Goal: Task Accomplishment & Management: Use online tool/utility

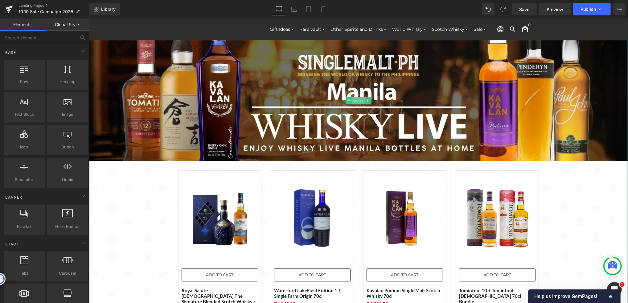
click at [354, 103] on span "Image" at bounding box center [358, 100] width 13 height 7
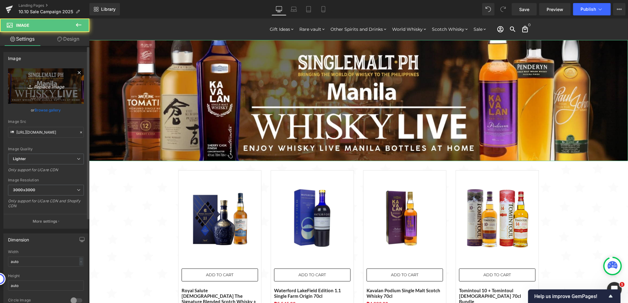
click at [35, 89] on icon "Replace Image" at bounding box center [45, 86] width 49 height 8
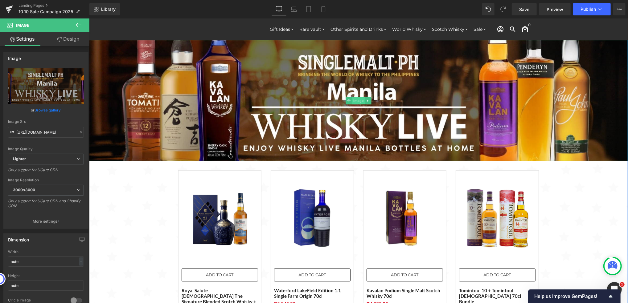
click at [353, 101] on span "Image" at bounding box center [358, 100] width 13 height 7
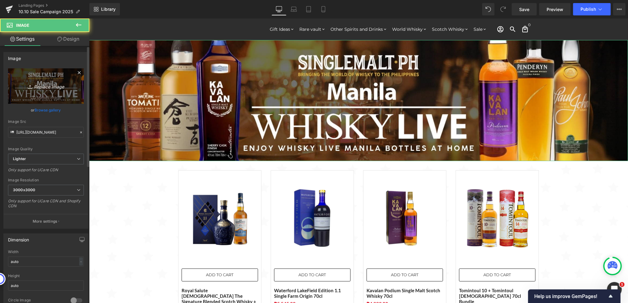
click at [58, 86] on icon "Replace Image" at bounding box center [45, 86] width 49 height 8
type input "C:\fakepath\10.10 Grand Bottle Sale 2000x450.jpg"
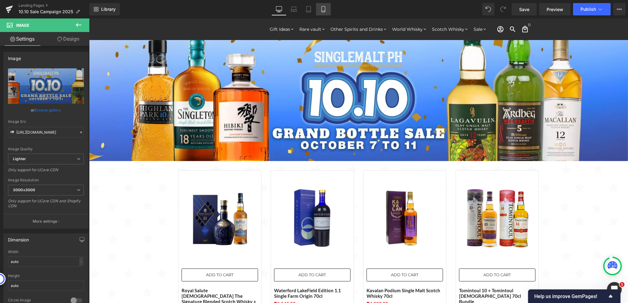
click at [323, 8] on icon at bounding box center [323, 9] width 6 height 6
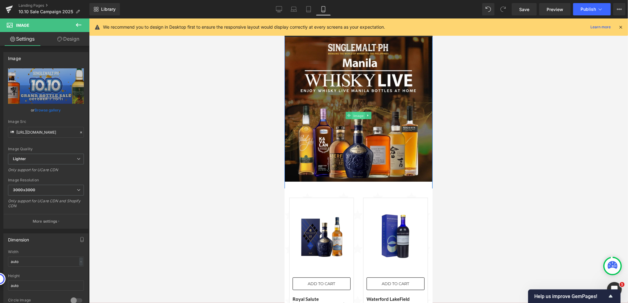
click at [352, 114] on span "Image" at bounding box center [358, 115] width 13 height 7
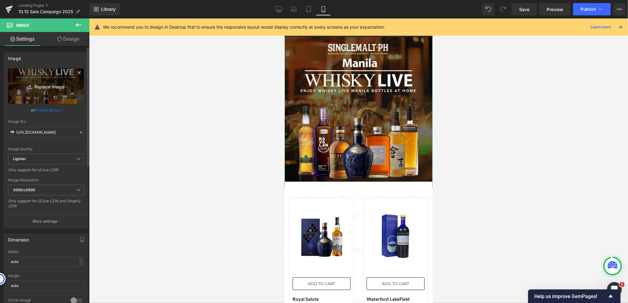
click at [52, 89] on icon "Replace Image" at bounding box center [45, 86] width 49 height 8
type input "C:\fakepath\10.10. Grand Bottle Sale 1024x1024.jpg"
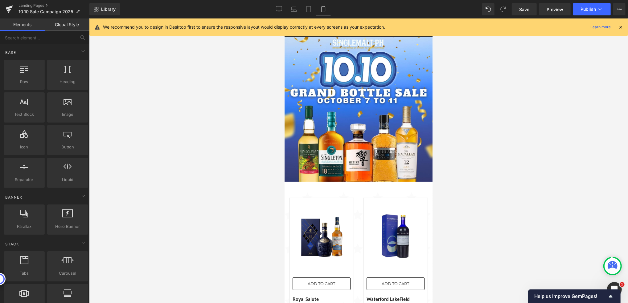
click at [491, 190] on div at bounding box center [358, 160] width 539 height 285
click at [214, 164] on div at bounding box center [358, 160] width 539 height 285
click at [276, 9] on link "Desktop" at bounding box center [279, 9] width 15 height 12
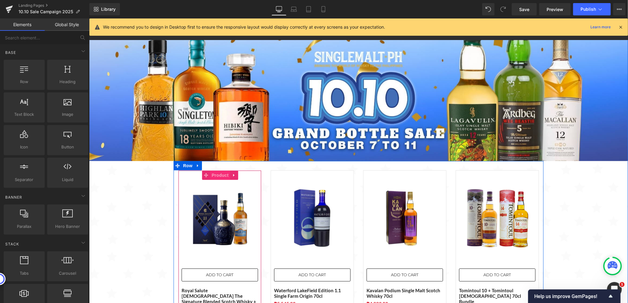
click at [215, 177] on span "Product" at bounding box center [220, 174] width 20 height 9
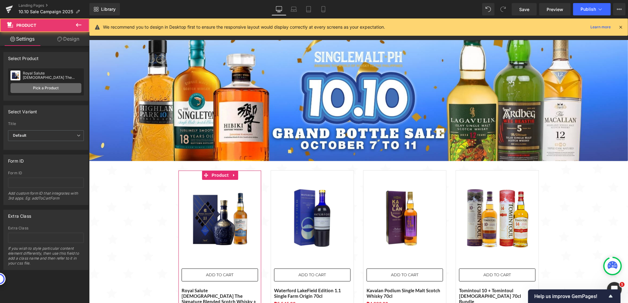
click at [31, 90] on link "Pick a Product" at bounding box center [45, 88] width 71 height 10
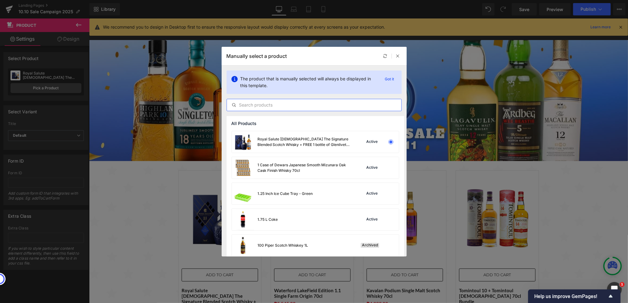
click at [316, 101] on input "text" at bounding box center [314, 104] width 174 height 7
paste input "Hibiki Harmony Japanese Whisky 70cl"
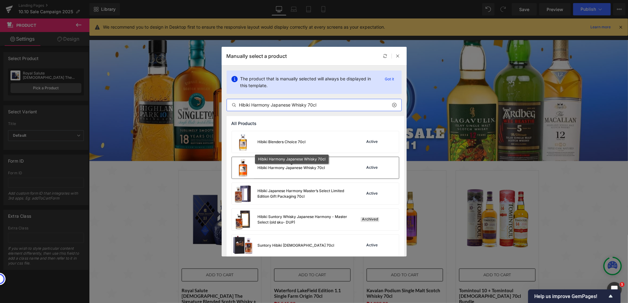
type input "Hibiki Harmony Japanese Whisky 70cl"
click at [292, 168] on div "Hibiki Harmony Japanese Whisky 70cl" at bounding box center [291, 168] width 67 height 6
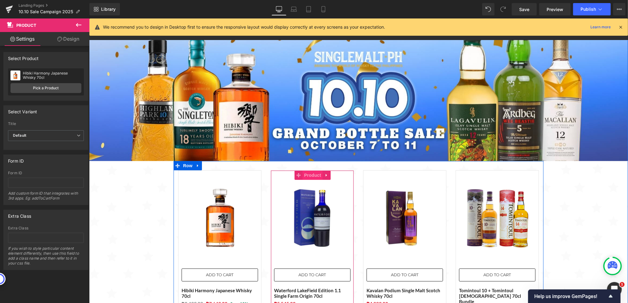
click at [307, 178] on span "Product" at bounding box center [312, 174] width 20 height 9
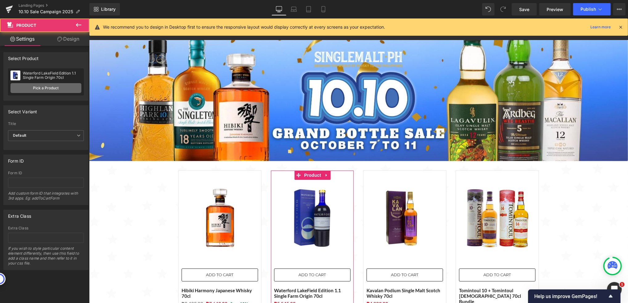
click at [54, 85] on link "Pick a Product" at bounding box center [45, 88] width 71 height 10
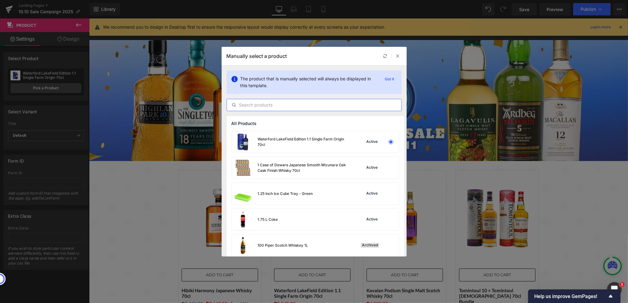
click at [321, 104] on input "text" at bounding box center [314, 104] width 174 height 7
paste input "[PERSON_NAME] of Dufftown [DEMOGRAPHIC_DATA] Single Malt Scotch Whisky 70cl wit…"
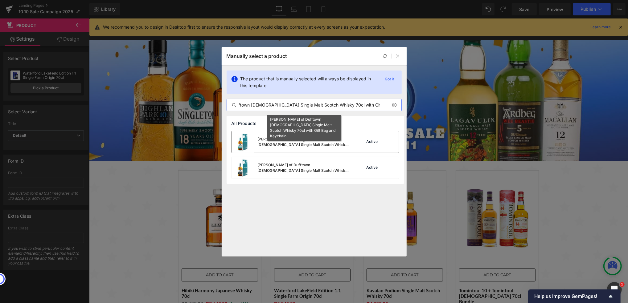
type input "[PERSON_NAME] of Dufftown [DEMOGRAPHIC_DATA] Single Malt Scotch Whisky 70cl wit…"
click at [336, 140] on div "[PERSON_NAME] of Dufftown [DEMOGRAPHIC_DATA] Single Malt Scotch Whisky 70cl wit…" at bounding box center [304, 142] width 92 height 11
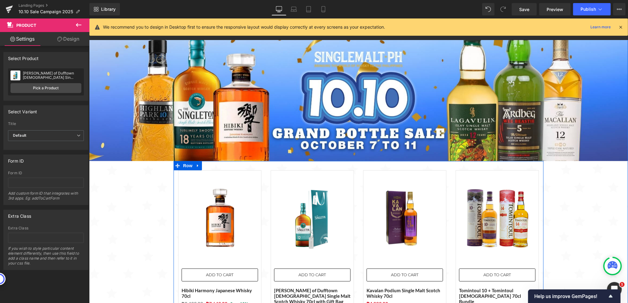
scroll to position [41, 0]
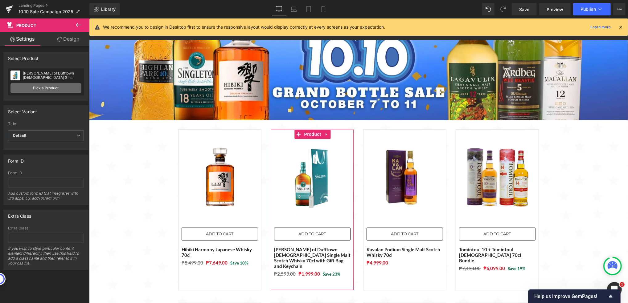
click at [54, 86] on link "Pick a Product" at bounding box center [45, 88] width 71 height 10
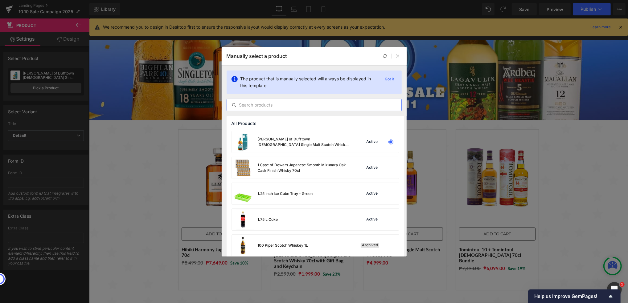
click at [268, 105] on input "text" at bounding box center [314, 104] width 174 height 7
paste input "[PERSON_NAME] of Dufftown [DEMOGRAPHIC_DATA] Single Malt Scotch Whisky 70cl wit…"
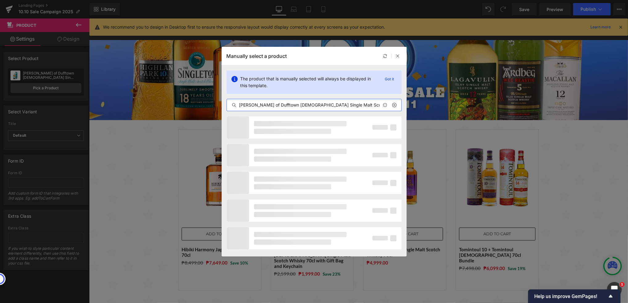
scroll to position [0, 49]
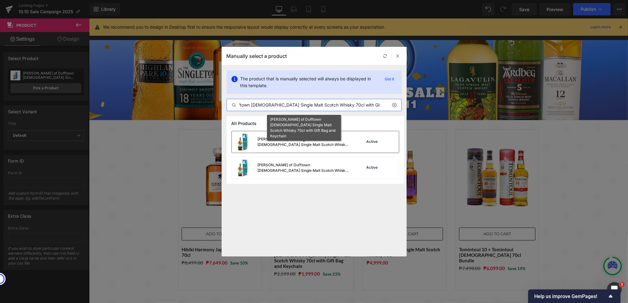
type input "[PERSON_NAME] of Dufftown [DEMOGRAPHIC_DATA] Single Malt Scotch Whisky 70cl wit…"
click at [322, 141] on div "[PERSON_NAME] of Dufftown [DEMOGRAPHIC_DATA] Single Malt Scotch Whisky 70cl wit…" at bounding box center [304, 142] width 92 height 11
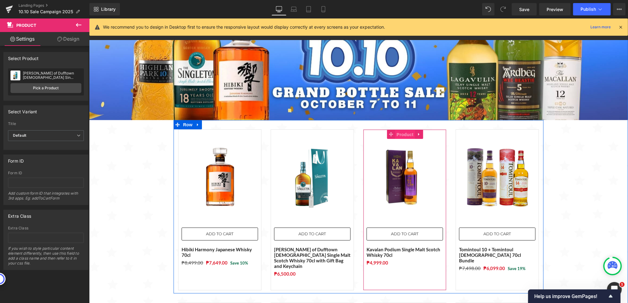
click at [400, 136] on span "Product" at bounding box center [405, 134] width 20 height 9
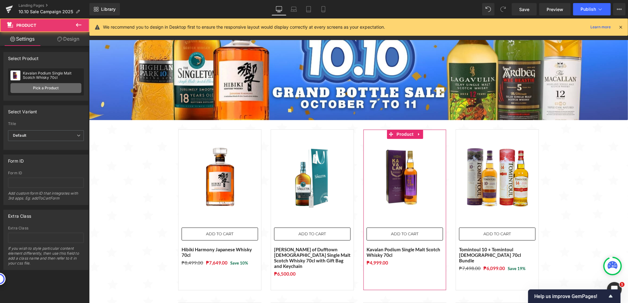
click at [54, 84] on link "Pick a Product" at bounding box center [45, 88] width 71 height 10
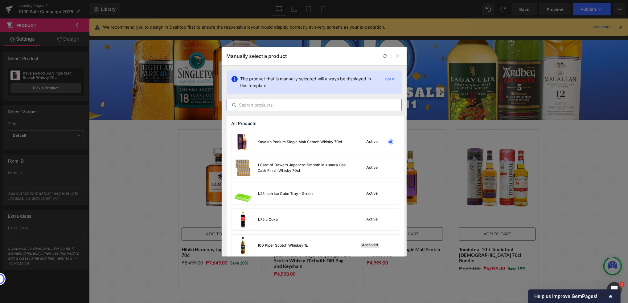
click at [272, 108] on input "text" at bounding box center [314, 104] width 174 height 7
paste input "Yellow Spot + Green Spot 70cl"
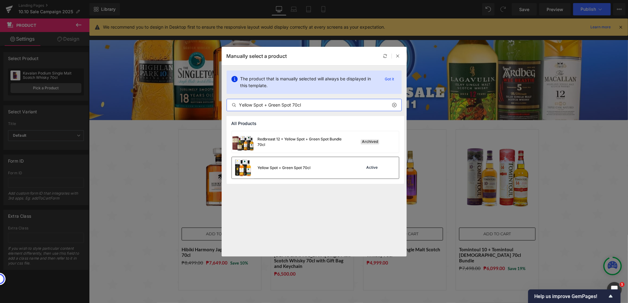
type input "Yellow Spot + Green Spot 70cl"
click at [309, 166] on div "Yellow Spot + Green Spot 70cl" at bounding box center [284, 168] width 53 height 6
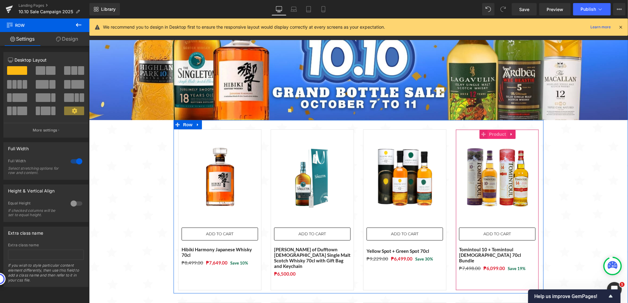
click at [489, 134] on span "Product" at bounding box center [497, 133] width 20 height 9
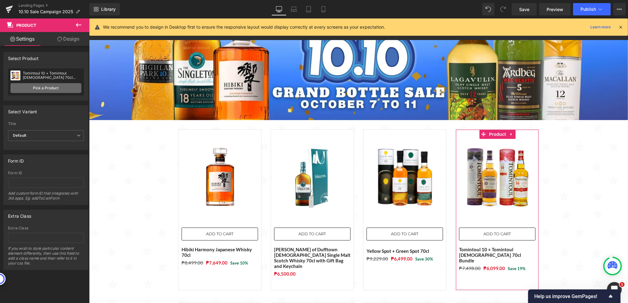
click at [73, 89] on link "Pick a Product" at bounding box center [45, 88] width 71 height 10
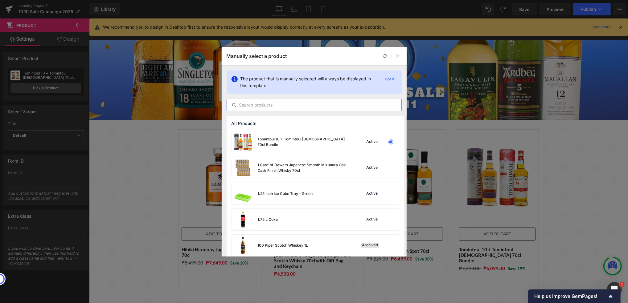
click at [280, 106] on input "text" at bounding box center [314, 104] width 174 height 7
paste input "The Macallan Fine Oak Triple Cask [DEMOGRAPHIC_DATA] 70cl"
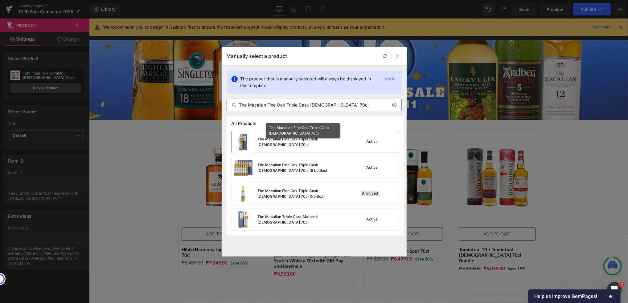
type input "The Macallan Fine Oak Triple Cask [DEMOGRAPHIC_DATA] 70cl"
click at [299, 143] on div "The Macallan Fine Oak Triple Cask [DEMOGRAPHIC_DATA] 70cl" at bounding box center [304, 142] width 92 height 11
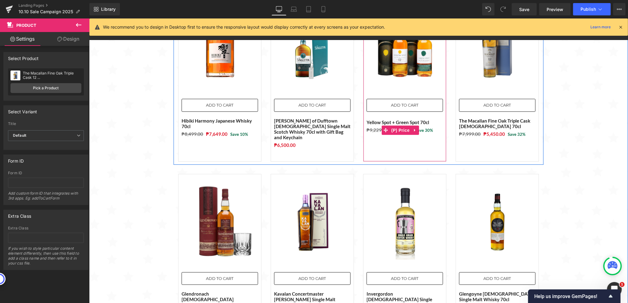
scroll to position [247, 0]
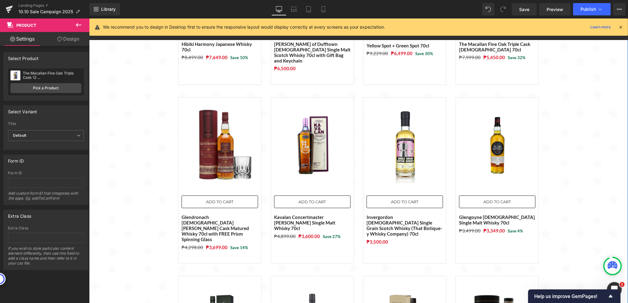
click at [234, 145] on img at bounding box center [219, 145] width 76 height 76
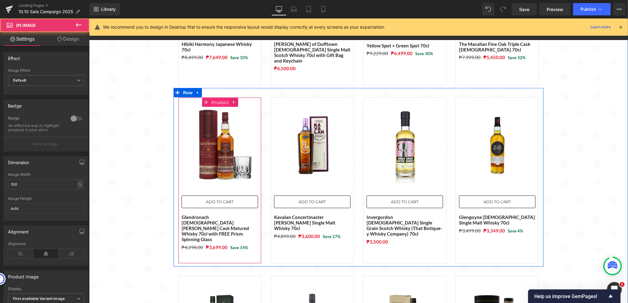
click at [214, 98] on span "Product" at bounding box center [220, 102] width 20 height 9
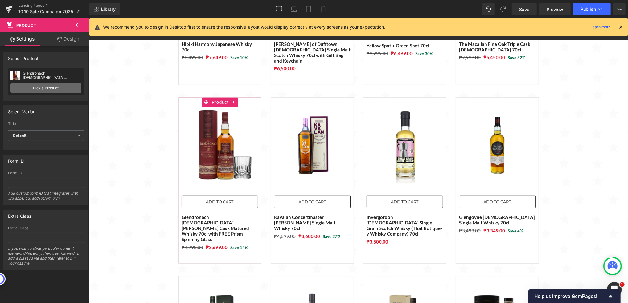
click at [65, 88] on link "Pick a Product" at bounding box center [45, 88] width 71 height 10
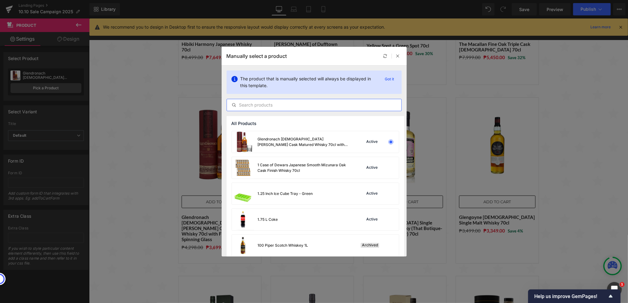
click at [280, 103] on input "text" at bounding box center [314, 104] width 174 height 7
paste input "Ardbeg Monsters of Smoke 20cl with FREE 2 Ardbeg Shortie Glass"
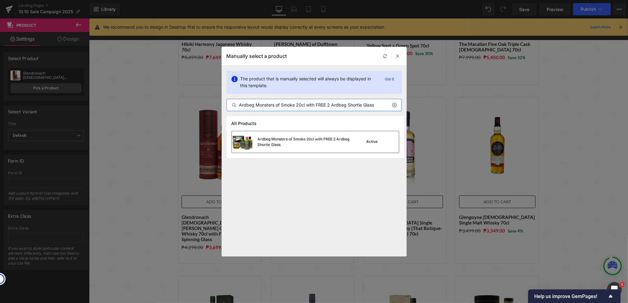
type input "Ardbeg Monsters of Smoke 20cl with FREE 2 Ardbeg Shortie Glass"
click at [310, 137] on div "Ardbeg Monsters of Smoke 20cl with FREE 2 Ardbeg Shortie Glass" at bounding box center [304, 142] width 92 height 11
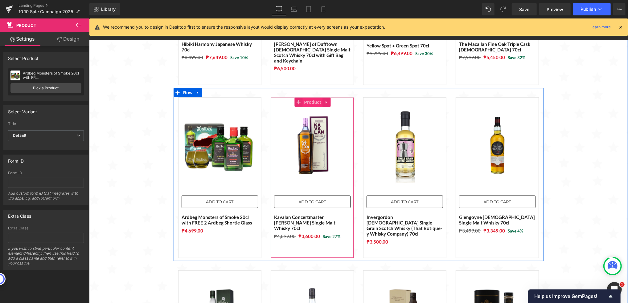
click at [309, 97] on span "Product" at bounding box center [312, 101] width 20 height 9
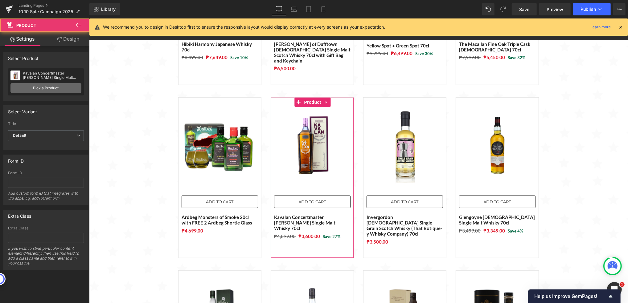
click at [51, 88] on link "Pick a Product" at bounding box center [45, 88] width 71 height 10
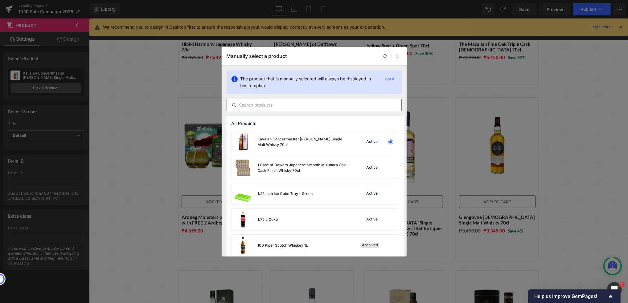
click at [282, 105] on input "text" at bounding box center [314, 104] width 174 height 7
paste input "Glendronach [DEMOGRAPHIC_DATA] [PERSON_NAME] Cask Matured Whisky 70cl with FREE…"
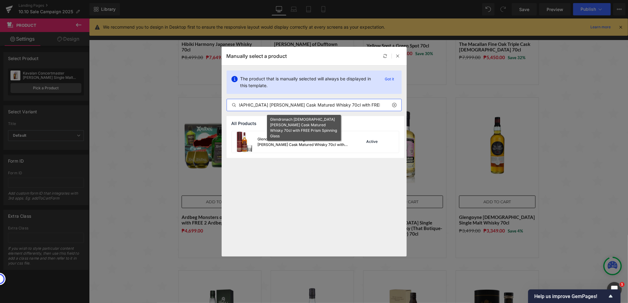
type input "Glendronach [DEMOGRAPHIC_DATA] [PERSON_NAME] Cask Matured Whisky 70cl with FREE…"
click at [281, 143] on div "Glendronach [DEMOGRAPHIC_DATA] [PERSON_NAME] Cask Matured Whisky 70cl with FREE…" at bounding box center [304, 142] width 92 height 11
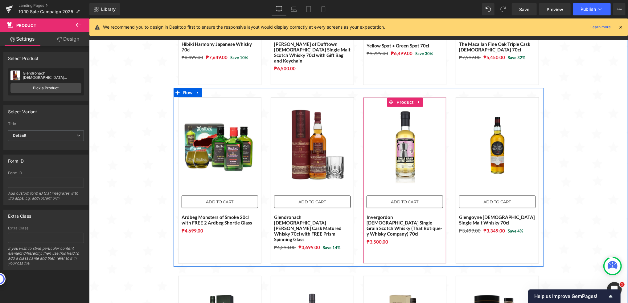
drag, startPoint x: 397, startPoint y: 95, endPoint x: 366, endPoint y: 99, distance: 31.4
click at [397, 97] on span "Product" at bounding box center [405, 101] width 20 height 9
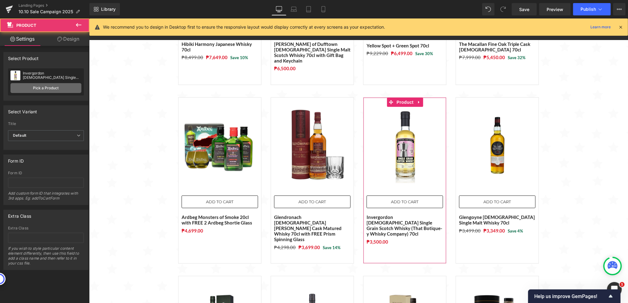
click at [56, 91] on link "Pick a Product" at bounding box center [45, 88] width 71 height 10
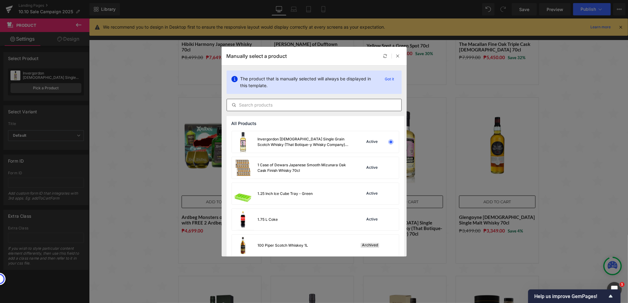
click at [280, 106] on input "text" at bounding box center [314, 104] width 174 height 7
paste input "2999.00"
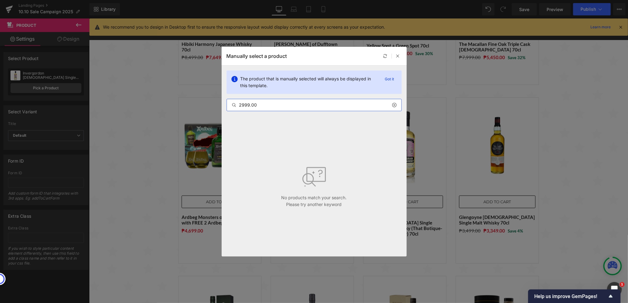
drag, startPoint x: 264, startPoint y: 102, endPoint x: 147, endPoint y: 114, distance: 117.4
click at [147, 114] on div "Manually select a product The product that is manually selected will always be …" at bounding box center [314, 151] width 628 height 303
paste input "Ardbeg Wee Beastie Single Malt Whisky 70cl with FREE Ardbeg Tumbler"
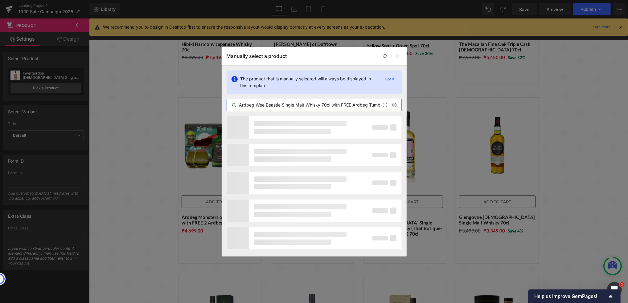
scroll to position [0, 6]
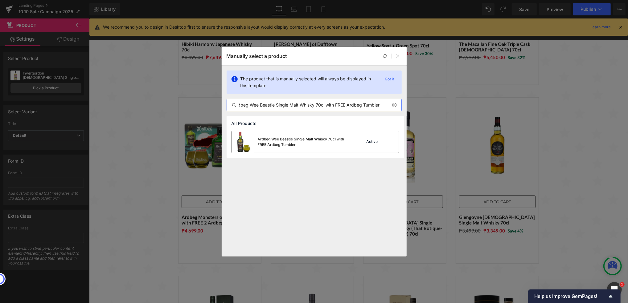
type input "Ardbeg Wee Beastie Single Malt Whisky 70cl with FREE Ardbeg Tumbler"
click at [297, 148] on div "Ardbeg Wee Beastie Single Malt Whisky 70cl with FREE Ardbeg Tumbler" at bounding box center [291, 142] width 118 height 22
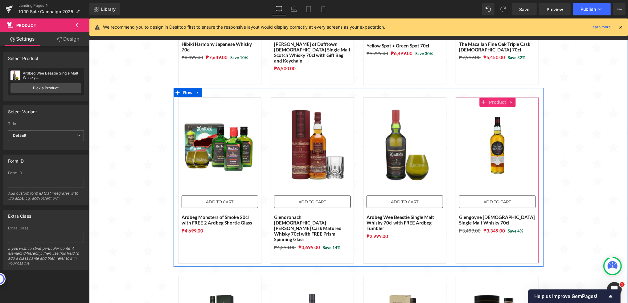
drag, startPoint x: 490, startPoint y: 96, endPoint x: 486, endPoint y: 96, distance: 4.0
click at [490, 97] on span "Product" at bounding box center [497, 101] width 20 height 9
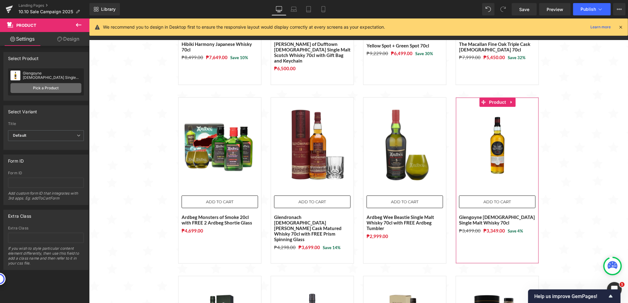
click at [53, 87] on link "Pick a Product" at bounding box center [45, 88] width 71 height 10
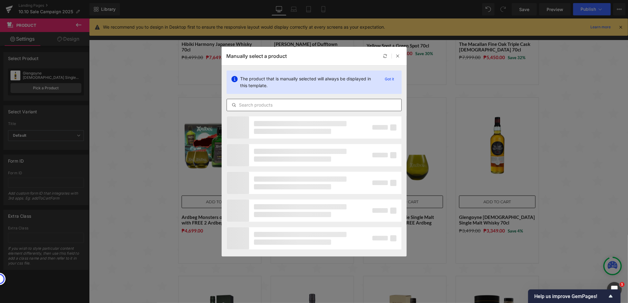
click at [294, 104] on input "text" at bounding box center [314, 104] width 174 height 7
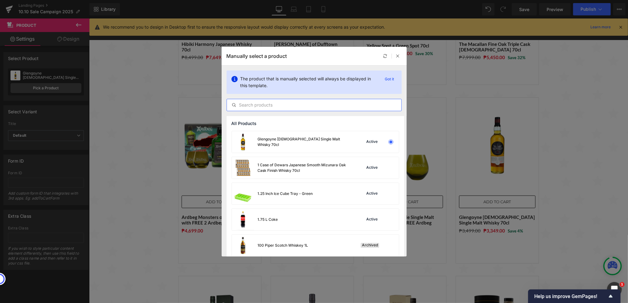
paste input "[GEOGRAPHIC_DATA] [DEMOGRAPHIC_DATA] Single Malt Scotch Whisky 70cl"
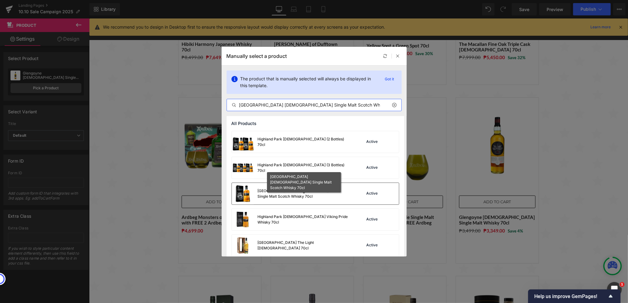
type input "[GEOGRAPHIC_DATA] [DEMOGRAPHIC_DATA] Single Malt Scotch Whisky 70cl"
click at [316, 197] on div "[GEOGRAPHIC_DATA] [DEMOGRAPHIC_DATA] Single Malt Scotch Whisky 70cl" at bounding box center [304, 193] width 92 height 11
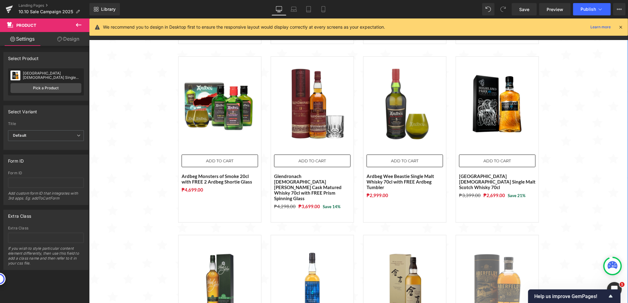
scroll to position [329, 0]
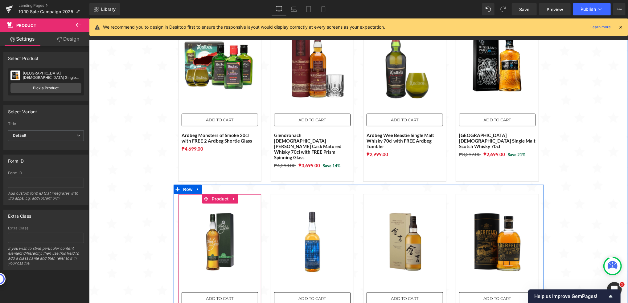
drag, startPoint x: 214, startPoint y: 183, endPoint x: 186, endPoint y: 177, distance: 28.3
click at [214, 194] on span "Product" at bounding box center [220, 198] width 20 height 9
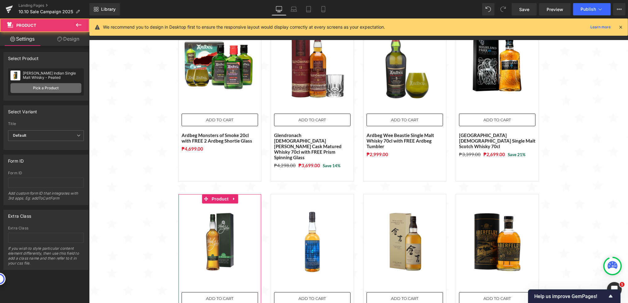
click at [55, 87] on link "Pick a Product" at bounding box center [45, 88] width 71 height 10
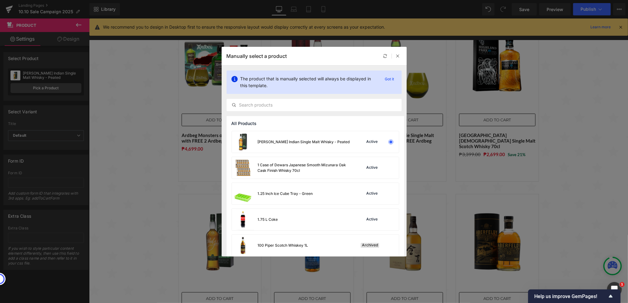
click at [392, 54] on div at bounding box center [392, 55] width 20 height 7
click at [395, 53] on div at bounding box center [397, 55] width 7 height 7
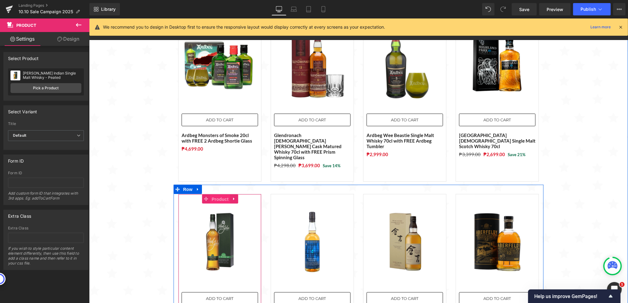
click at [211, 194] on span "Product" at bounding box center [220, 198] width 20 height 9
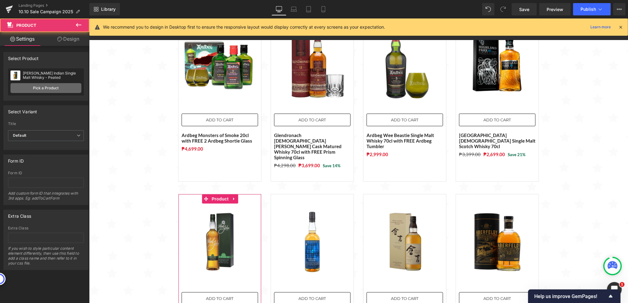
click at [30, 85] on link "Pick a Product" at bounding box center [45, 88] width 71 height 10
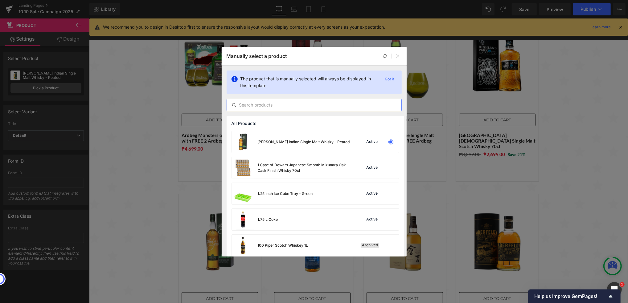
click at [280, 103] on input "text" at bounding box center [314, 104] width 174 height 7
paste input "Lagavulin [DEMOGRAPHIC_DATA] 2023 Special Release 20cl"
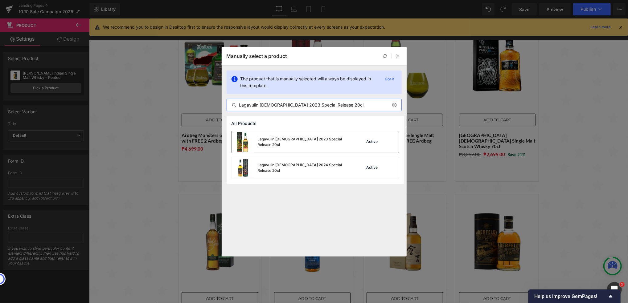
type input "Lagavulin [DEMOGRAPHIC_DATA] 2023 Special Release 20cl"
click at [276, 141] on div "Lagavulin [DEMOGRAPHIC_DATA] 2023 Special Release 20cl" at bounding box center [304, 142] width 92 height 11
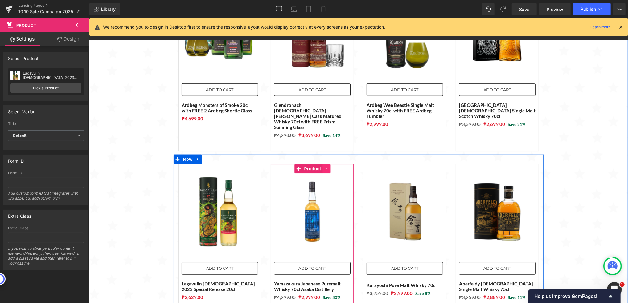
scroll to position [370, 0]
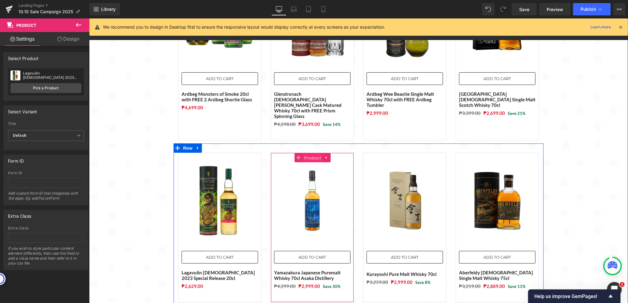
click at [310, 153] on span "Product" at bounding box center [312, 157] width 20 height 9
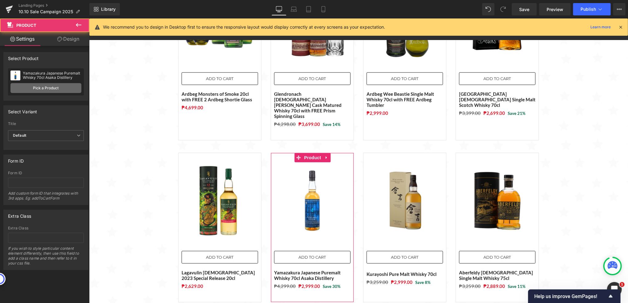
click at [43, 88] on link "Pick a Product" at bounding box center [45, 88] width 71 height 10
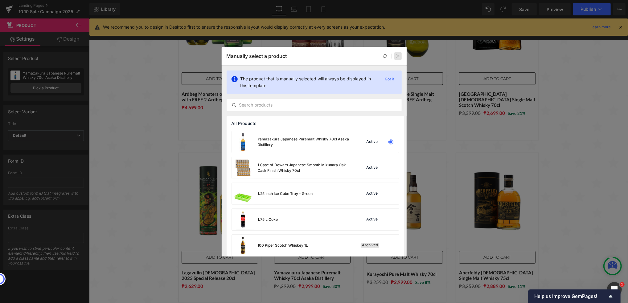
click at [396, 55] on icon at bounding box center [398, 56] width 4 height 4
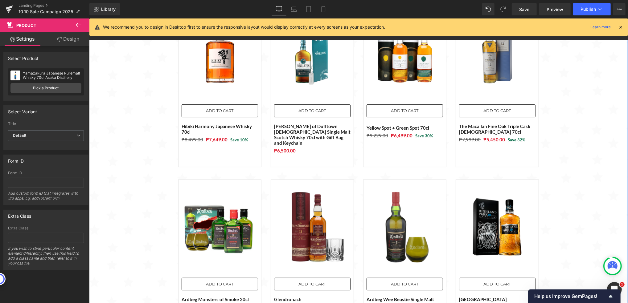
scroll to position [247, 0]
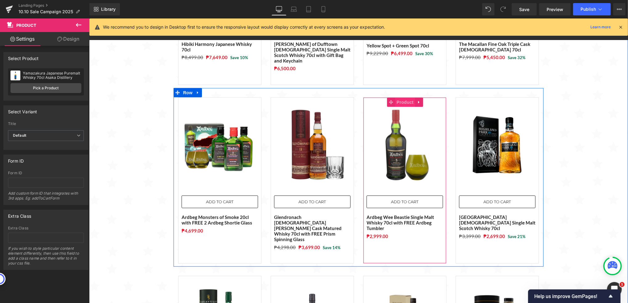
click at [400, 98] on span "Product" at bounding box center [405, 101] width 20 height 9
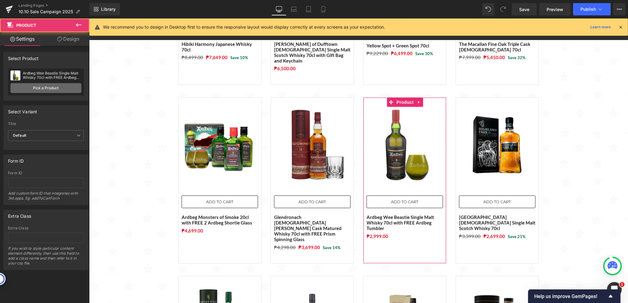
click at [50, 88] on link "Pick a Product" at bounding box center [45, 88] width 71 height 10
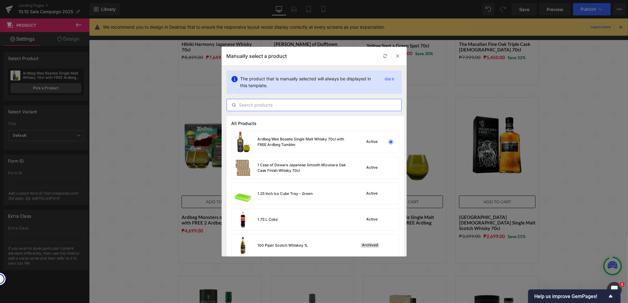
click at [261, 108] on input "text" at bounding box center [314, 104] width 174 height 7
paste input "Arran [DEMOGRAPHIC_DATA] 70cl"
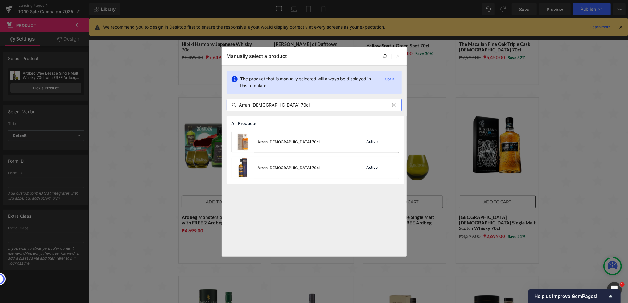
type input "Arran [DEMOGRAPHIC_DATA] 70cl"
click at [302, 144] on div "Arran [DEMOGRAPHIC_DATA] 70cl Active" at bounding box center [315, 142] width 167 height 22
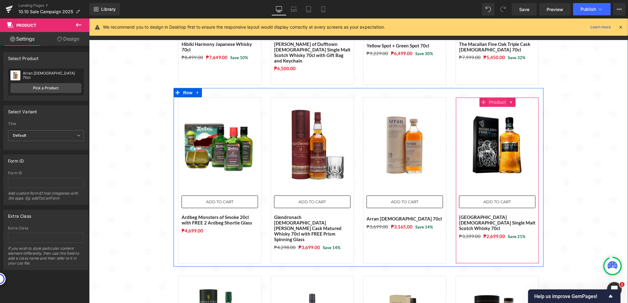
drag, startPoint x: 494, startPoint y: 98, endPoint x: 489, endPoint y: 97, distance: 5.9
click at [495, 98] on span "Product" at bounding box center [497, 101] width 20 height 9
click at [490, 98] on span "Product" at bounding box center [497, 101] width 20 height 9
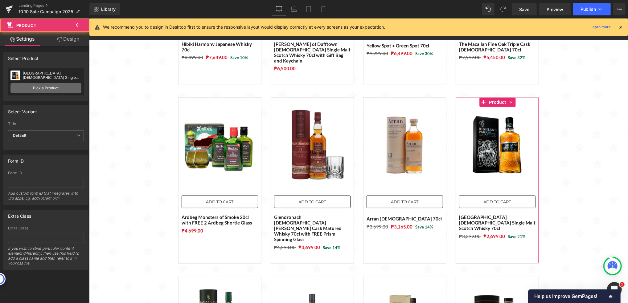
click at [42, 87] on link "Pick a Product" at bounding box center [45, 88] width 71 height 10
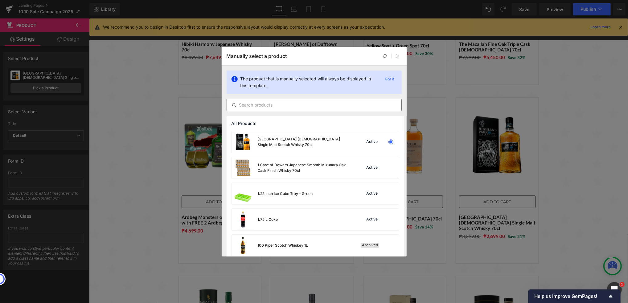
click at [291, 106] on input "text" at bounding box center [314, 104] width 174 height 7
paste input "Ardbeg Wee Beastie Single Malt Whisky 70cl with FREE Ardbeg Tumbler"
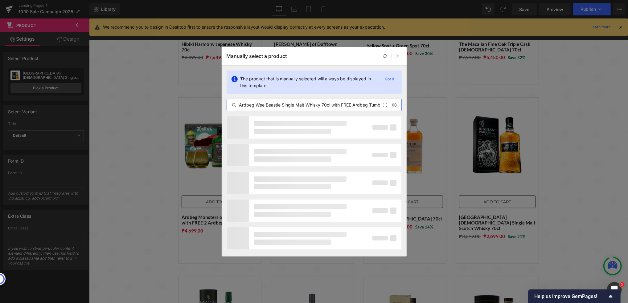
scroll to position [0, 6]
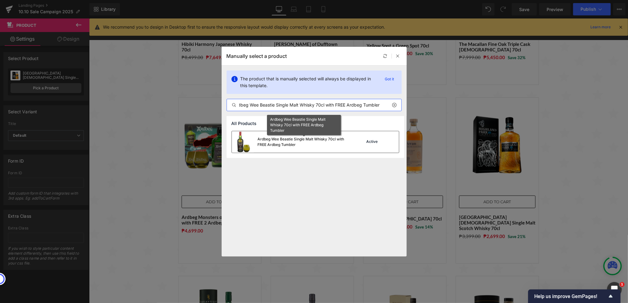
type input "Ardbeg Wee Beastie Single Malt Whisky 70cl with FREE Ardbeg Tumbler"
click at [287, 143] on div "Ardbeg Wee Beastie Single Malt Whisky 70cl with FREE Ardbeg Tumbler" at bounding box center [304, 142] width 92 height 11
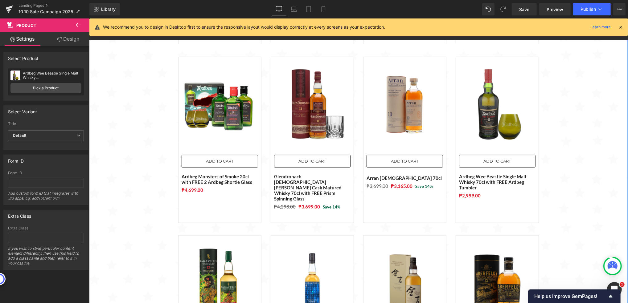
scroll to position [288, 0]
click at [569, 202] on div "Sale Off (P) Image ADD TO CART (P) Cart Button Hibiki Harmony Japanese Whisky 7…" at bounding box center [358, 298] width 539 height 850
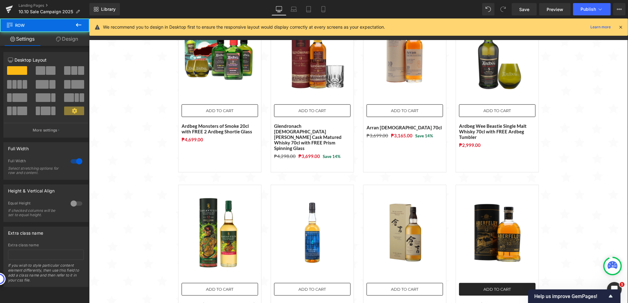
scroll to position [411, 0]
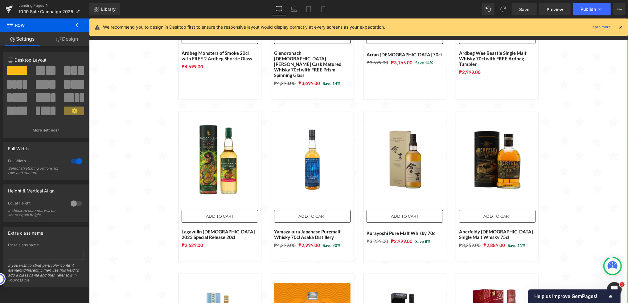
click at [143, 176] on div "Sale Off (P) Image ADD TO CART (P) Cart Button Hibiki Harmony Japanese Whisky 7…" at bounding box center [358, 175] width 539 height 850
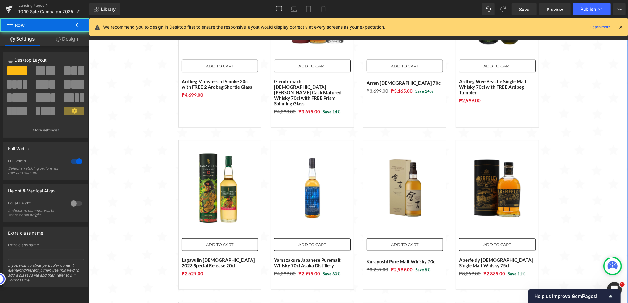
scroll to position [370, 0]
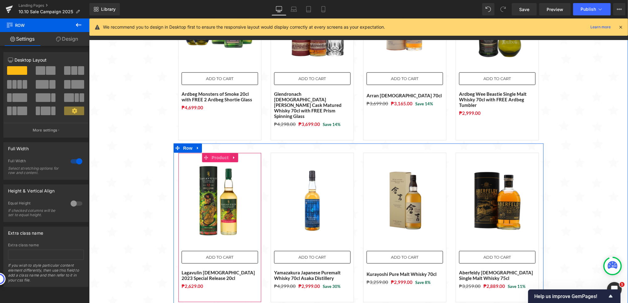
click at [210, 153] on span "Product" at bounding box center [220, 157] width 20 height 9
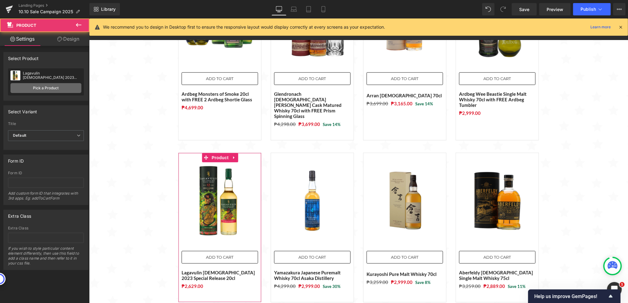
click at [51, 90] on link "Pick a Product" at bounding box center [45, 88] width 71 height 10
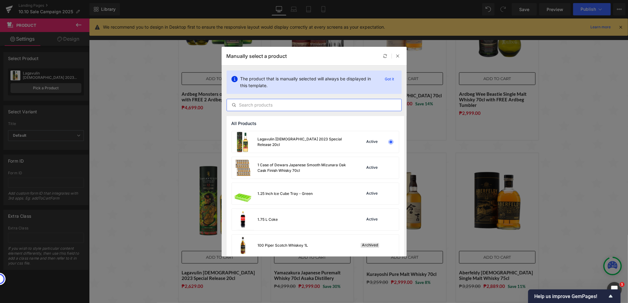
click at [313, 107] on input "text" at bounding box center [314, 104] width 174 height 7
paste input "[GEOGRAPHIC_DATA] [DEMOGRAPHIC_DATA] Single Malt Scotch Whisky 70cl"
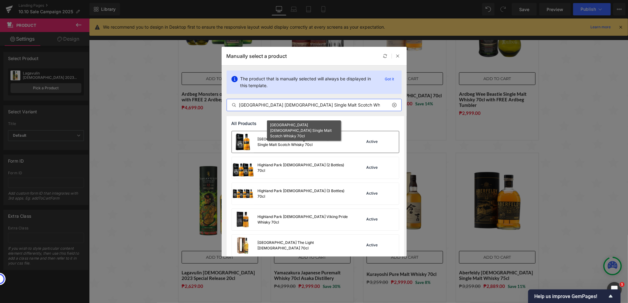
type input "[GEOGRAPHIC_DATA] [DEMOGRAPHIC_DATA] Single Malt Scotch Whisky 70cl"
click at [306, 142] on div "[GEOGRAPHIC_DATA] [DEMOGRAPHIC_DATA] Single Malt Scotch Whisky 70cl" at bounding box center [304, 142] width 92 height 11
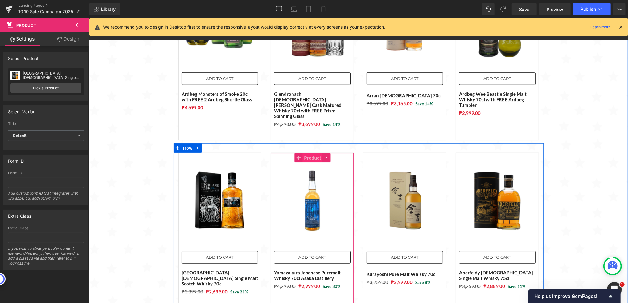
click at [309, 153] on span "Product" at bounding box center [312, 157] width 20 height 9
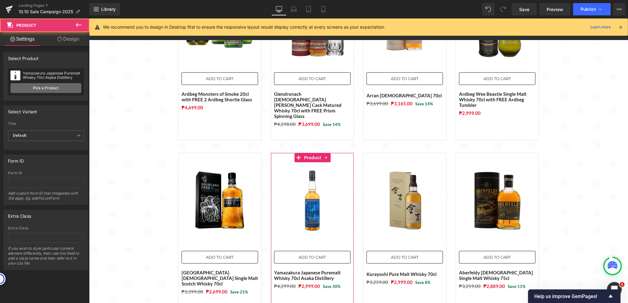
click at [36, 89] on link "Pick a Product" at bounding box center [45, 88] width 71 height 10
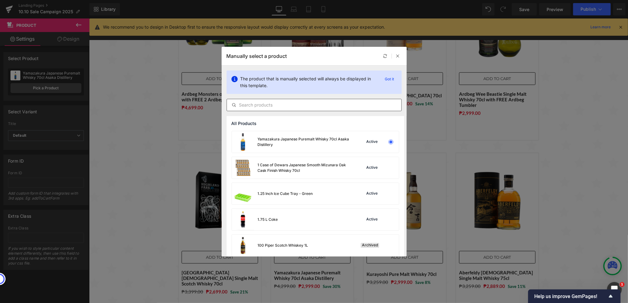
click at [296, 105] on input "text" at bounding box center [314, 104] width 174 height 7
paste input "Lagavulin [DEMOGRAPHIC_DATA] 2023 Special Release 20cl"
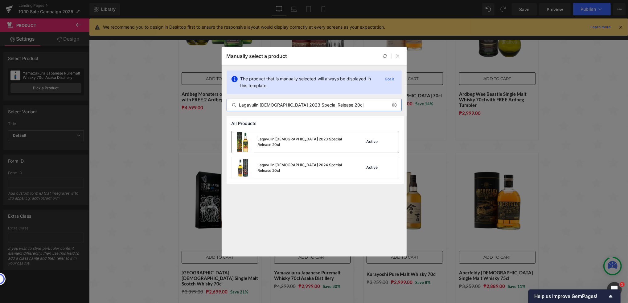
type input "Lagavulin [DEMOGRAPHIC_DATA] 2023 Special Release 20cl"
click at [322, 146] on div "Lagavulin [DEMOGRAPHIC_DATA] 2023 Special Release 20cl" at bounding box center [291, 142] width 118 height 22
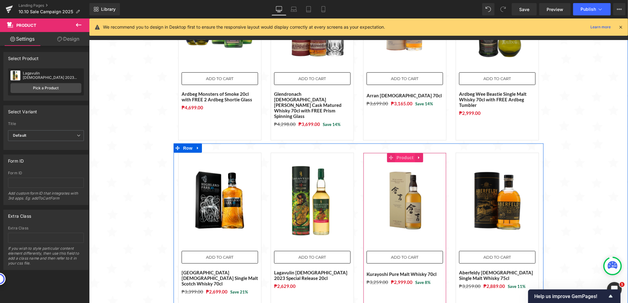
drag, startPoint x: 399, startPoint y: 139, endPoint x: 395, endPoint y: 138, distance: 4.8
click at [399, 153] on span "Product" at bounding box center [405, 157] width 20 height 9
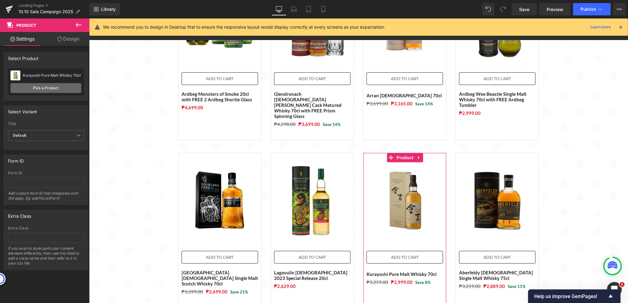
click at [54, 89] on link "Pick a Product" at bounding box center [45, 88] width 71 height 10
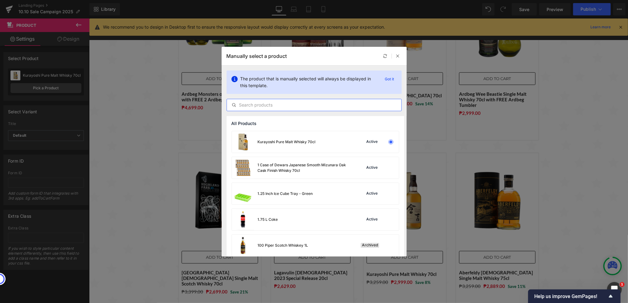
click at [280, 105] on input "text" at bounding box center [314, 104] width 174 height 7
paste input "Glenlivet [DEMOGRAPHIC_DATA] Single Malt Whisky 70cl with FREE Prism Spinning G…"
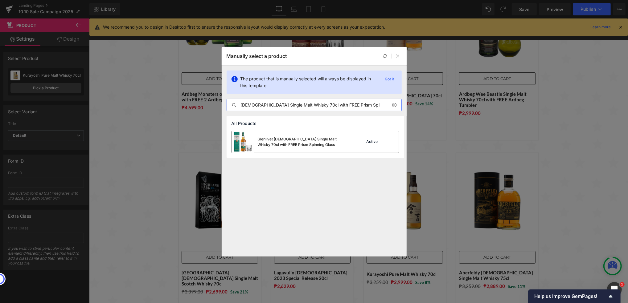
type input "Glenlivet [DEMOGRAPHIC_DATA] Single Malt Whisky 70cl with FREE Prism Spinning G…"
click at [330, 145] on div "Glenlivet [DEMOGRAPHIC_DATA] Single Malt Whisky 70cl with FREE Prism Spinning G…" at bounding box center [304, 142] width 92 height 11
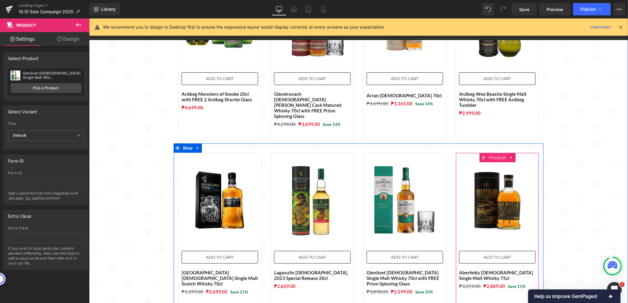
drag, startPoint x: 501, startPoint y: 139, endPoint x: 495, endPoint y: 140, distance: 5.6
click at [501, 153] on span "Product" at bounding box center [497, 157] width 20 height 9
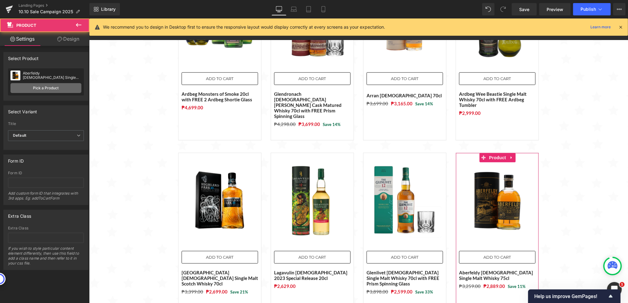
click at [30, 85] on link "Pick a Product" at bounding box center [45, 88] width 71 height 10
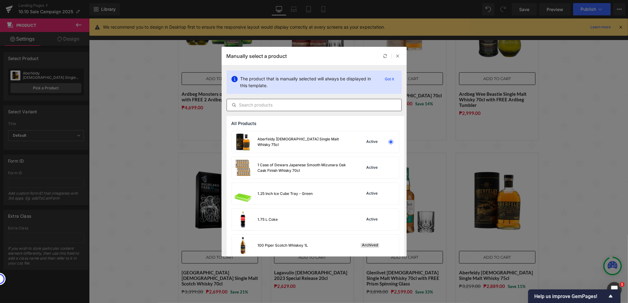
click at [298, 106] on input "text" at bounding box center [314, 104] width 174 height 7
paste input "[PERSON_NAME] Triple Mash 50% 70cl"
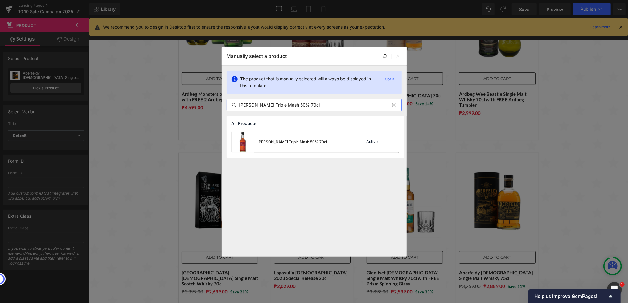
type input "[PERSON_NAME] Triple Mash 50% 70cl"
click at [297, 139] on div "[PERSON_NAME] Triple Mash 50% 70cl" at bounding box center [280, 142] width 96 height 22
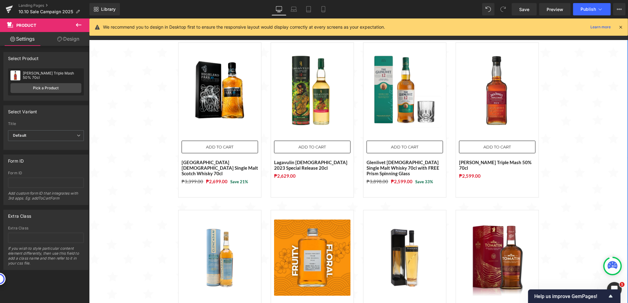
scroll to position [534, 0]
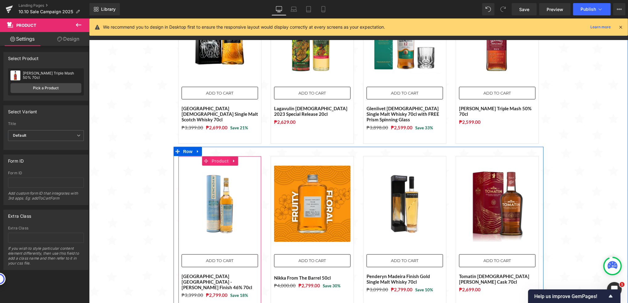
click at [211, 156] on span "Product" at bounding box center [220, 160] width 20 height 9
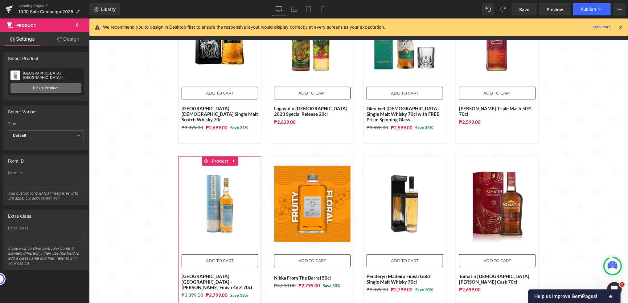
click at [40, 88] on link "Pick a Product" at bounding box center [45, 88] width 71 height 10
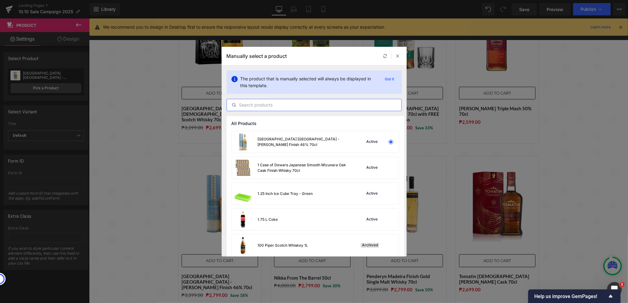
click at [255, 105] on input "text" at bounding box center [314, 104] width 174 height 7
paste input "[PERSON_NAME] Single Malt Irish Whiskey 70cl"
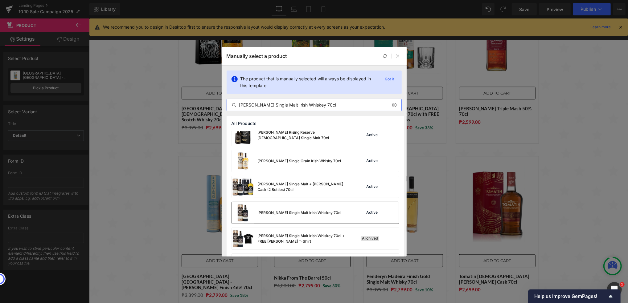
scroll to position [666, 0]
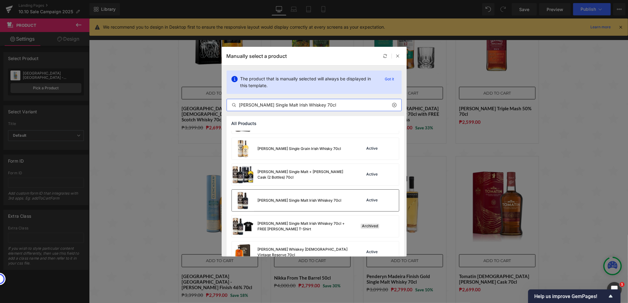
type input "[PERSON_NAME] Single Malt Irish Whiskey 70cl"
click at [278, 204] on div "[PERSON_NAME] Single Malt Irish Whiskey 70cl" at bounding box center [287, 201] width 110 height 22
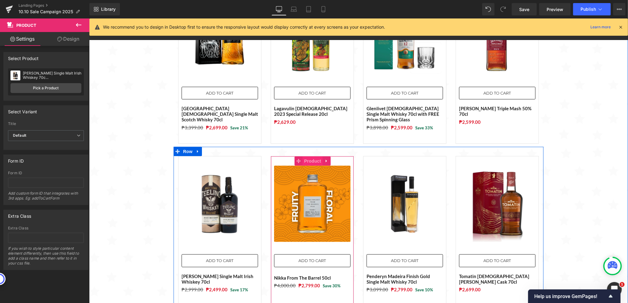
click at [307, 156] on span "Product" at bounding box center [312, 160] width 20 height 9
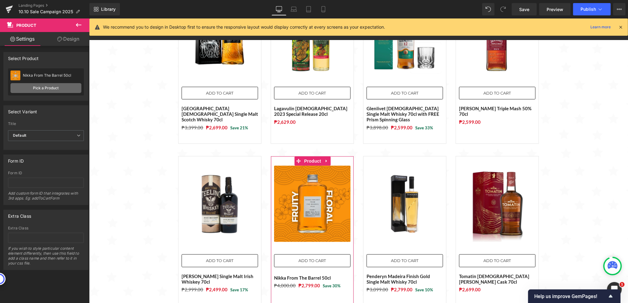
click at [43, 88] on link "Pick a Product" at bounding box center [45, 88] width 71 height 10
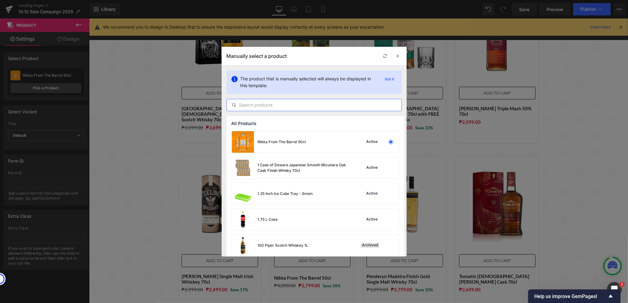
click at [279, 102] on input "text" at bounding box center [314, 104] width 174 height 7
paste input "Bumbu XO Rum"
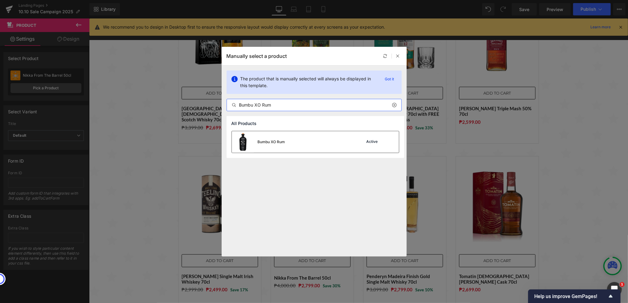
type input "Bumbu XO Rum"
click at [319, 145] on div "Bumbu XO Rum Active" at bounding box center [315, 142] width 167 height 22
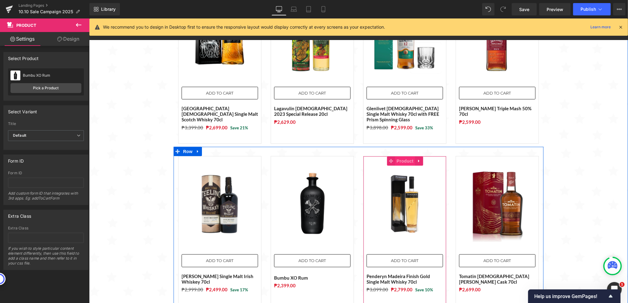
click at [399, 156] on span "Product" at bounding box center [405, 160] width 20 height 9
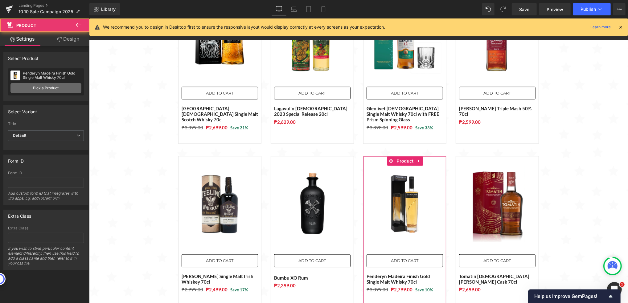
click at [49, 89] on link "Pick a Product" at bounding box center [45, 88] width 71 height 10
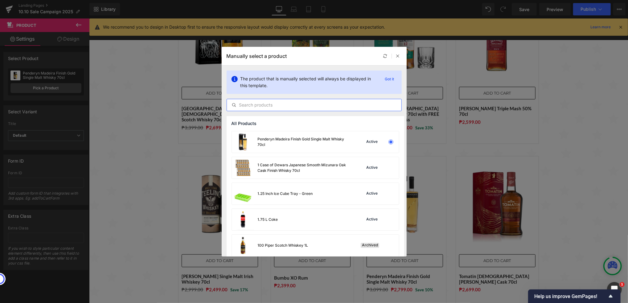
click at [284, 108] on input "text" at bounding box center [314, 104] width 174 height 7
paste input "Glenfiddich [DEMOGRAPHIC_DATA] Single Malt Whisky 70cl"
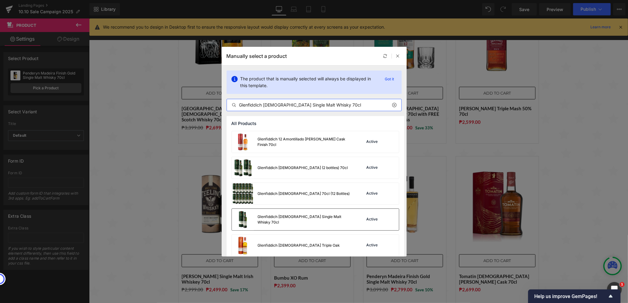
type input "Glenfiddich [DEMOGRAPHIC_DATA] Single Malt Whisky 70cl"
click at [337, 224] on div "Glenfiddich [DEMOGRAPHIC_DATA] Single Malt Whisky 70cl" at bounding box center [291, 220] width 118 height 22
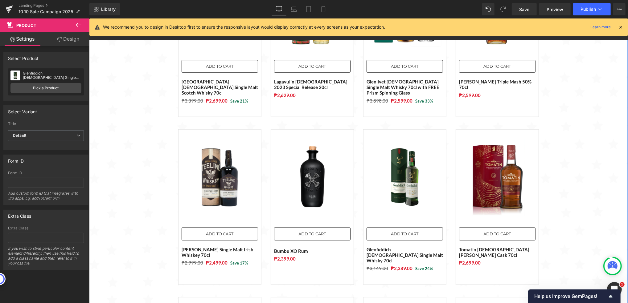
scroll to position [575, 0]
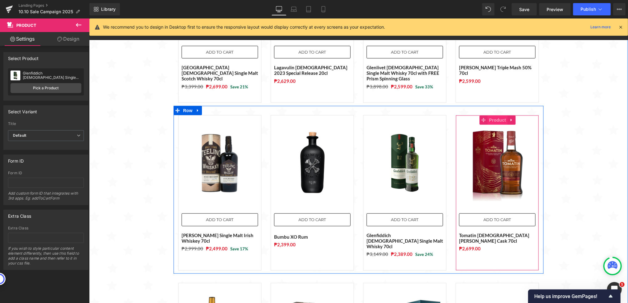
click at [489, 115] on span "Product" at bounding box center [497, 119] width 20 height 9
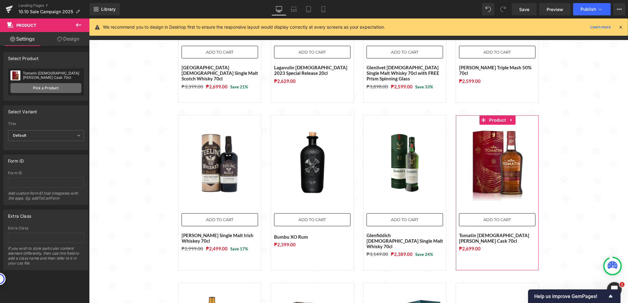
click at [57, 90] on link "Pick a Product" at bounding box center [45, 88] width 71 height 10
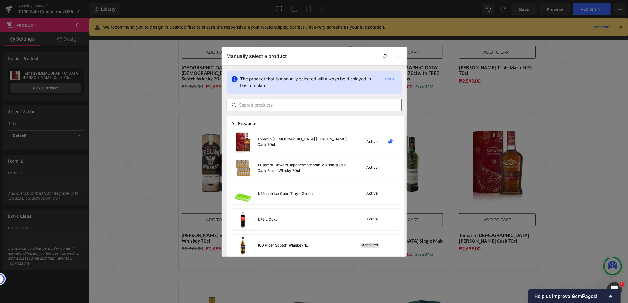
click at [278, 107] on input "text" at bounding box center [314, 104] width 174 height 7
paste input "Dewars [DEMOGRAPHIC_DATA] Blended Scotch Whisky 1L with Premium Rock Glass"
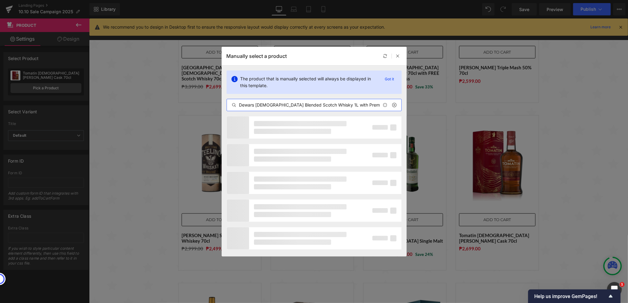
scroll to position [0, 7]
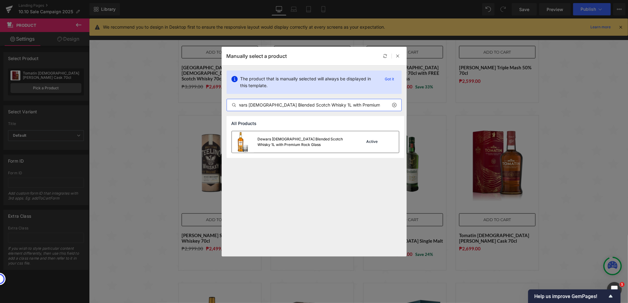
type input "Dewars [DEMOGRAPHIC_DATA] Blended Scotch Whisky 1L with Premium Rock Glass"
click at [309, 147] on div "Dewars [DEMOGRAPHIC_DATA] Blended Scotch Whisky 1L with Premium Rock Glass" at bounding box center [304, 142] width 92 height 11
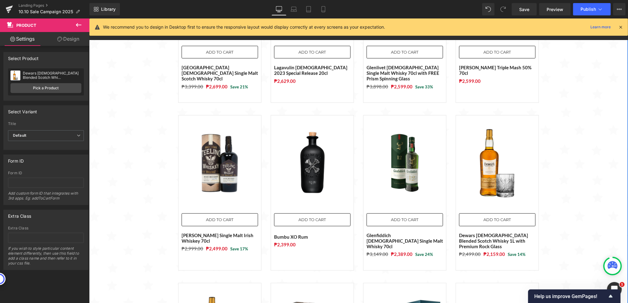
click at [564, 192] on div "Sale Off (P) Image ADD TO CART (P) Cart Button Hibiki Harmony Japanese Whisky 7…" at bounding box center [358, 14] width 539 height 856
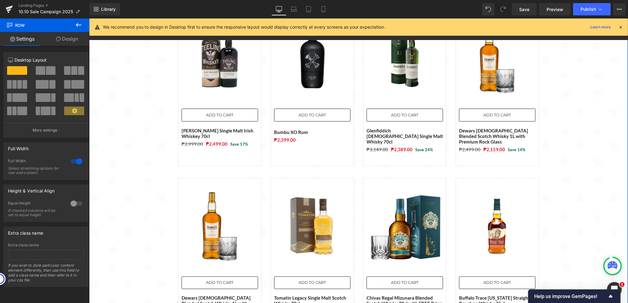
scroll to position [698, 0]
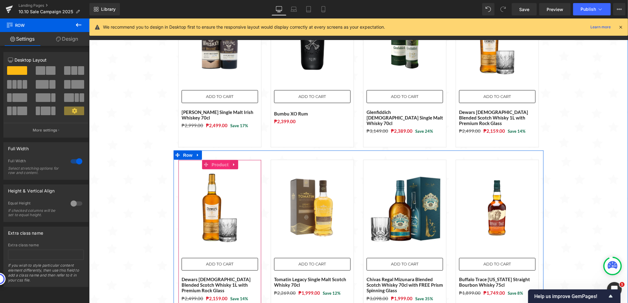
click at [216, 160] on span "Product" at bounding box center [220, 164] width 20 height 9
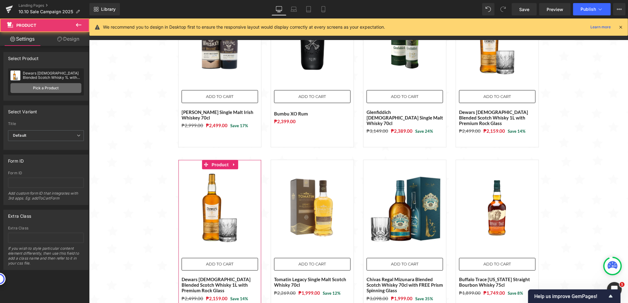
click at [60, 87] on link "Pick a Product" at bounding box center [45, 88] width 71 height 10
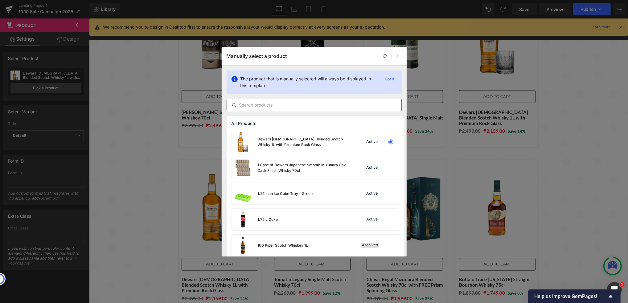
click at [258, 103] on input "text" at bounding box center [314, 104] width 174 height 7
paste input "Chivas Regal Mizunara Blended Scotch Whisky 70cl with FREE Prism Spinning Glass"
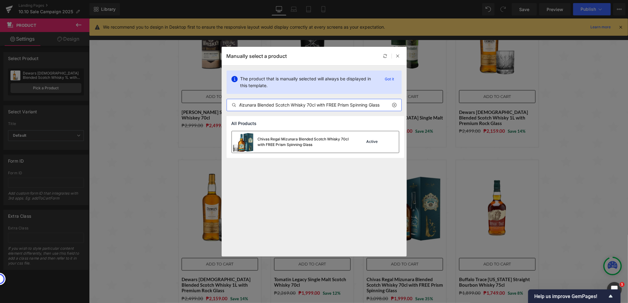
type input "Chivas Regal Mizunara Blended Scotch Whisky 70cl with FREE Prism Spinning Glass"
click at [276, 146] on div "Chivas Regal Mizunara Blended Scotch Whisky 70cl with FREE Prism Spinning Glass" at bounding box center [304, 142] width 92 height 11
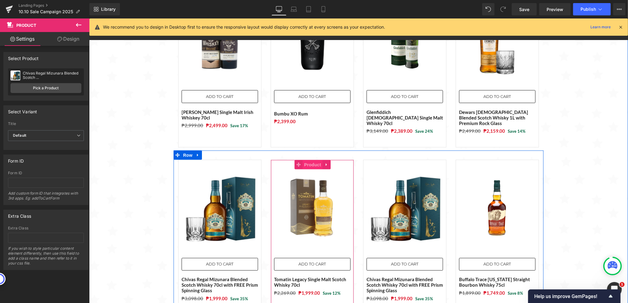
click at [304, 160] on span "Product" at bounding box center [312, 164] width 20 height 9
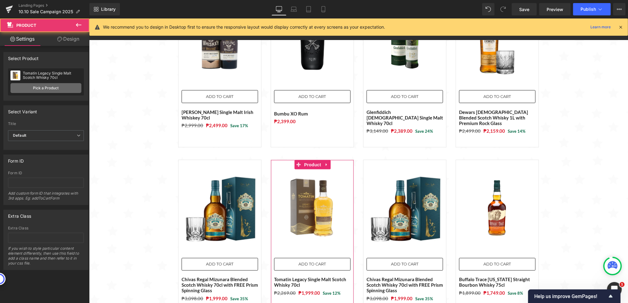
click at [29, 87] on link "Pick a Product" at bounding box center [45, 88] width 71 height 10
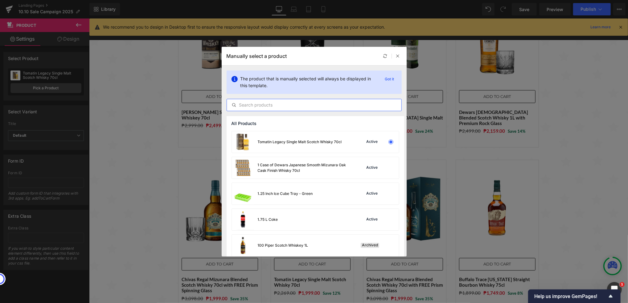
click at [273, 106] on input "text" at bounding box center [314, 104] width 174 height 7
paste input "Tanqueray [PERSON_NAME] Distilled Gin 1L with Gift Bag and Keychain"
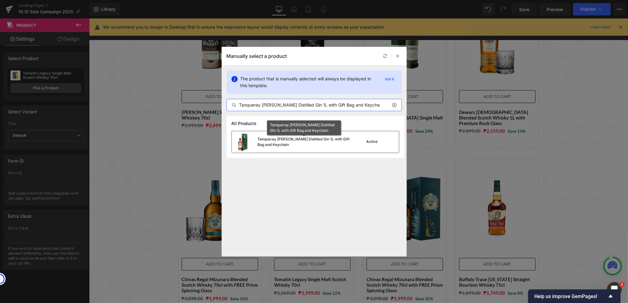
type input "Tanqueray [PERSON_NAME] Distilled Gin 1L with Gift Bag and Keychain"
click at [284, 142] on div "Tanqueray [PERSON_NAME] Distilled Gin 1L with Gift Bag and Keychain" at bounding box center [304, 142] width 92 height 11
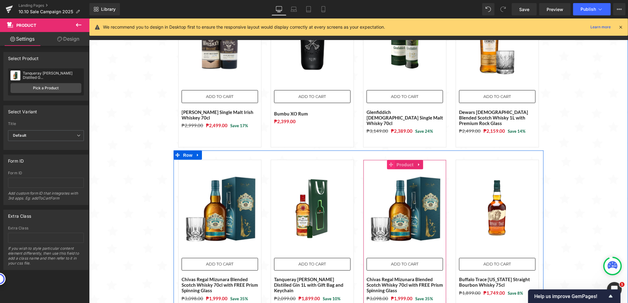
drag, startPoint x: 400, startPoint y: 139, endPoint x: 387, endPoint y: 144, distance: 13.7
click at [400, 160] on span "Product" at bounding box center [405, 164] width 20 height 9
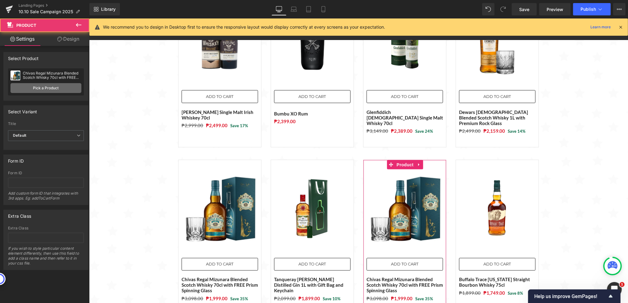
click at [55, 85] on link "Pick a Product" at bounding box center [45, 88] width 71 height 10
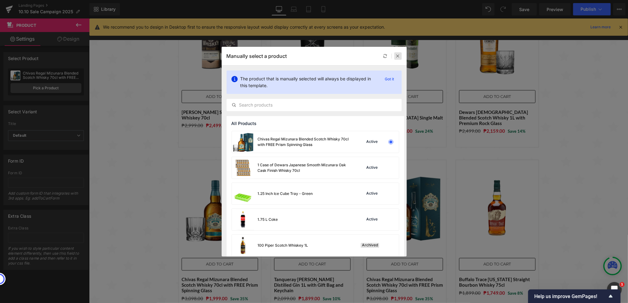
drag, startPoint x: 399, startPoint y: 55, endPoint x: 310, endPoint y: 52, distance: 88.5
click at [399, 55] on icon at bounding box center [398, 56] width 4 height 4
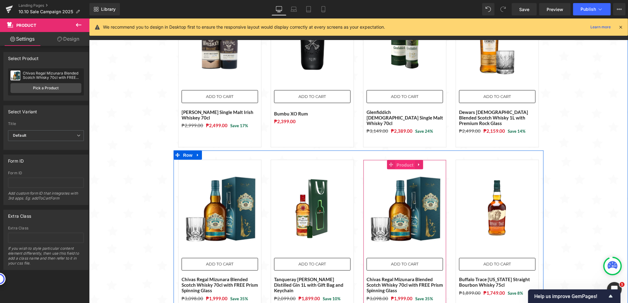
click at [402, 160] on span "Product" at bounding box center [405, 164] width 20 height 9
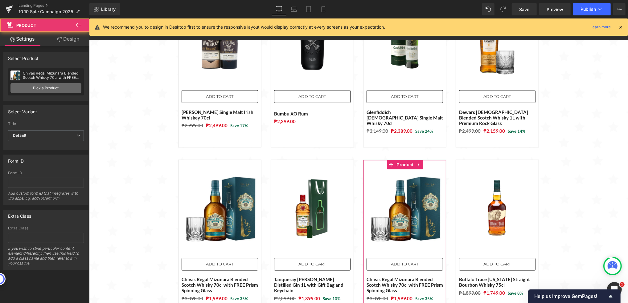
click at [46, 89] on link "Pick a Product" at bounding box center [45, 88] width 71 height 10
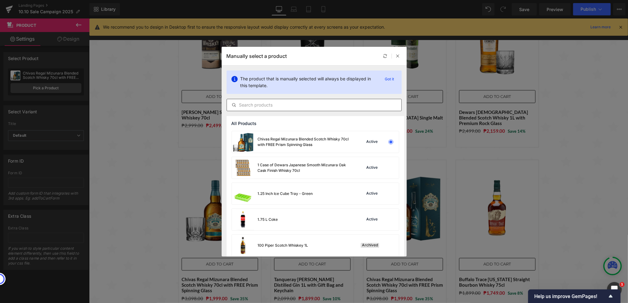
click at [270, 105] on input "text" at bounding box center [314, 104] width 174 height 7
paste input "[PERSON_NAME] Black Label [DEMOGRAPHIC_DATA] Whisky 1L with FREE Gift Bag and L…"
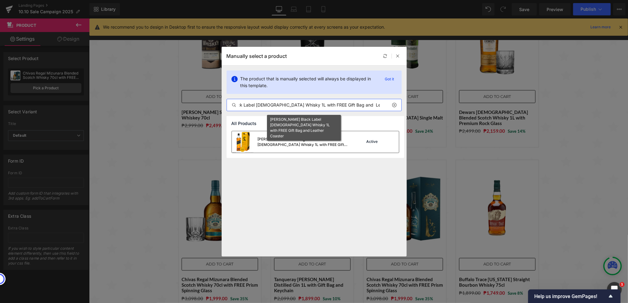
type input "[PERSON_NAME] Black Label [DEMOGRAPHIC_DATA] Whisky 1L with FREE Gift Bag and L…"
click at [308, 144] on div "[PERSON_NAME] Black Label [DEMOGRAPHIC_DATA] Whisky 1L with FREE Gift Bag and L…" at bounding box center [304, 142] width 92 height 11
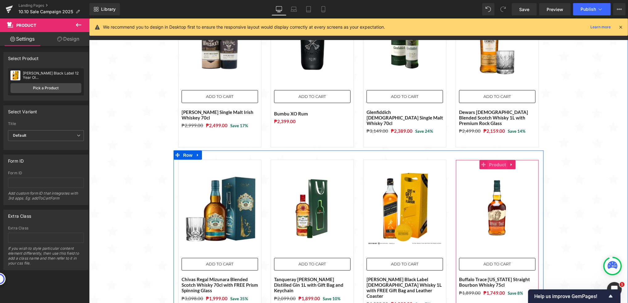
click at [495, 160] on span "Product" at bounding box center [497, 164] width 20 height 9
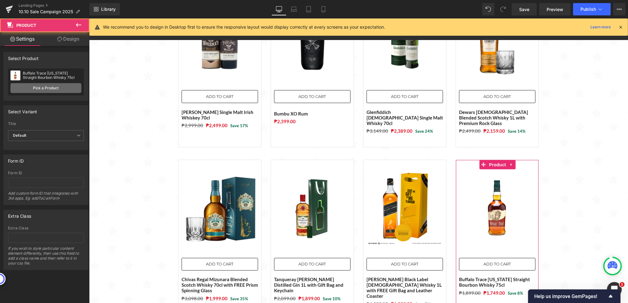
click at [71, 87] on link "Pick a Product" at bounding box center [45, 88] width 71 height 10
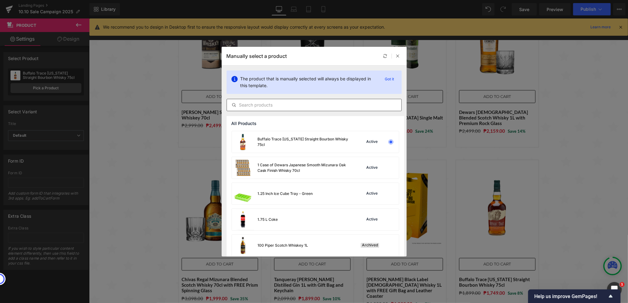
click at [279, 104] on input "text" at bounding box center [314, 104] width 174 height 7
paste input "Ballantines Finest 70cl Bundle (2 Bottles)"
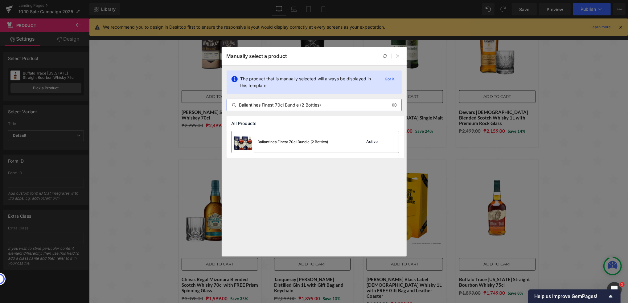
type input "Ballantines Finest 70cl Bundle (2 Bottles)"
click at [309, 148] on div "Ballantines Finest 70cl Bundle (2 Bottles)" at bounding box center [280, 142] width 96 height 22
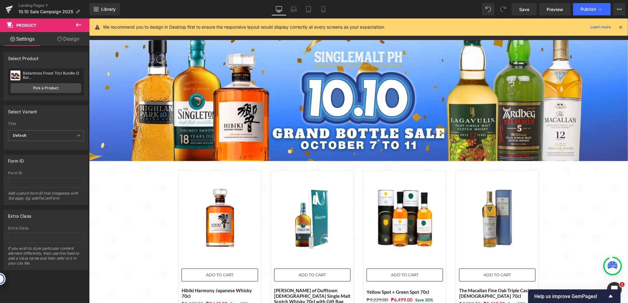
drag, startPoint x: 323, startPoint y: 8, endPoint x: 325, endPoint y: 28, distance: 19.8
click at [323, 8] on icon at bounding box center [323, 9] width 6 height 6
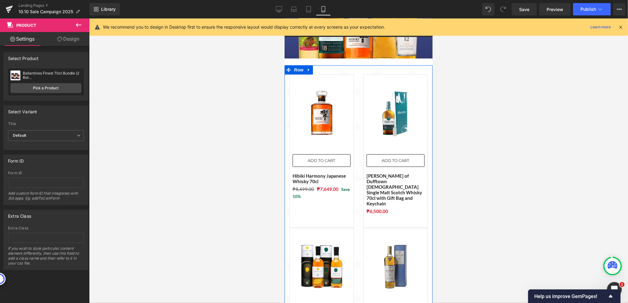
scroll to position [41, 0]
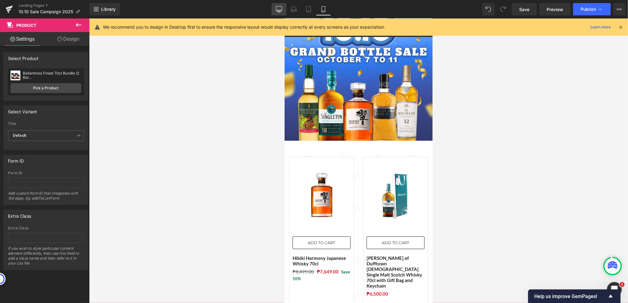
click at [281, 10] on icon at bounding box center [279, 9] width 6 height 6
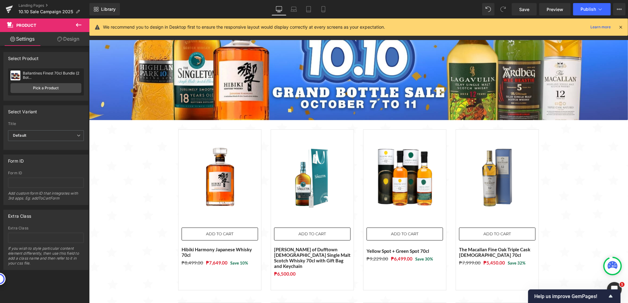
scroll to position [0, 0]
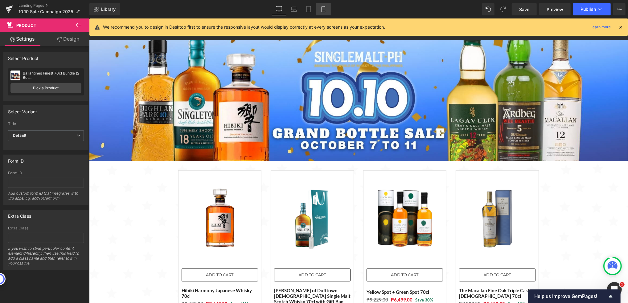
click at [323, 12] on link "Mobile" at bounding box center [323, 9] width 15 height 12
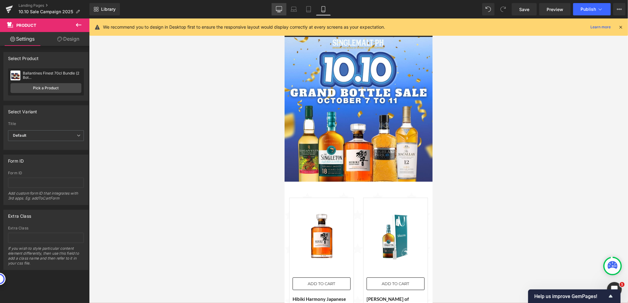
click at [278, 8] on icon at bounding box center [279, 9] width 6 height 6
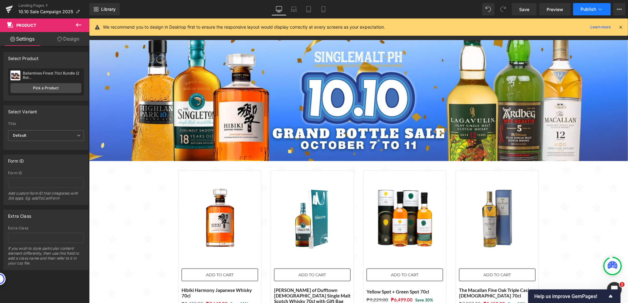
click at [585, 10] on span "Publish" at bounding box center [587, 9] width 15 height 5
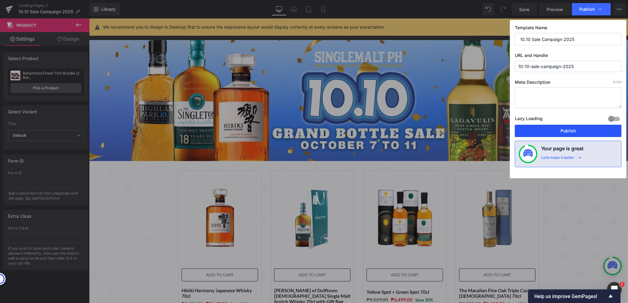
drag, startPoint x: 555, startPoint y: 134, endPoint x: 466, endPoint y: 115, distance: 90.7
click at [555, 133] on button "Publish" at bounding box center [568, 131] width 107 height 12
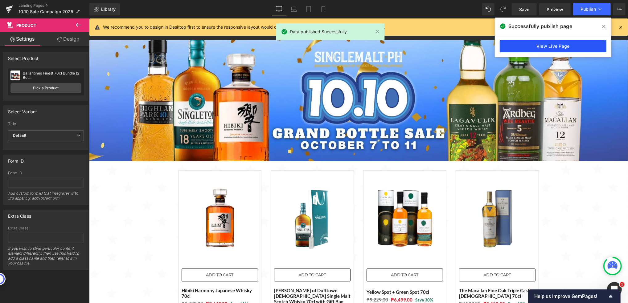
click at [518, 43] on link "View Live Page" at bounding box center [553, 46] width 107 height 12
